Goal: Task Accomplishment & Management: Use online tool/utility

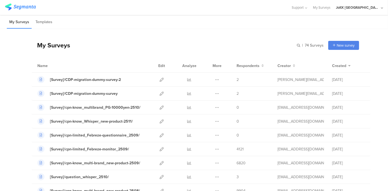
scroll to position [424, 0]
click at [159, 123] on link at bounding box center [161, 121] width 4 height 14
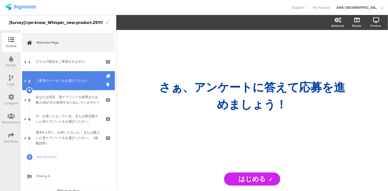
click at [53, 80] on div "ご希望のクーポンをお選びください。" at bounding box center [68, 80] width 65 height 5
